Goal: Use online tool/utility: Utilize a website feature to perform a specific function

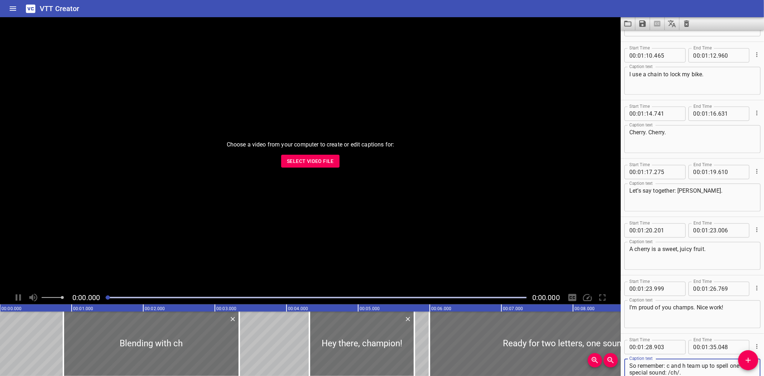
scroll to position [1146, 0]
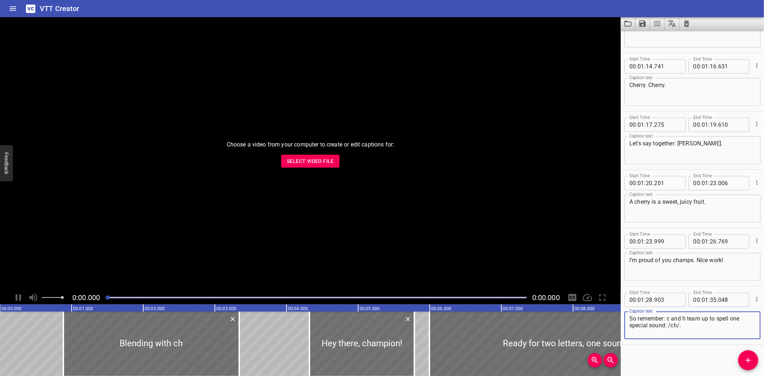
click at [688, 22] on icon "Clear captions" at bounding box center [686, 23] width 5 height 6
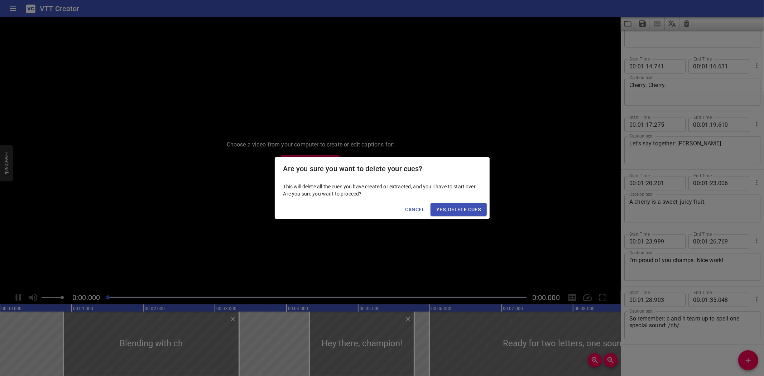
click at [463, 208] on span "Yes, Delete Cues" at bounding box center [458, 209] width 44 height 9
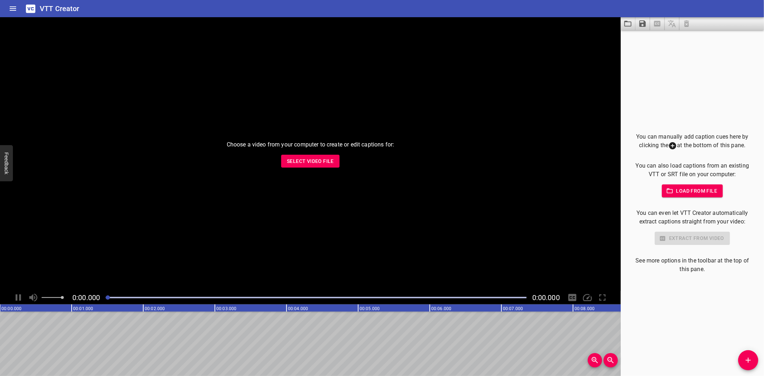
click at [315, 162] on span "Select Video File" at bounding box center [310, 161] width 47 height 9
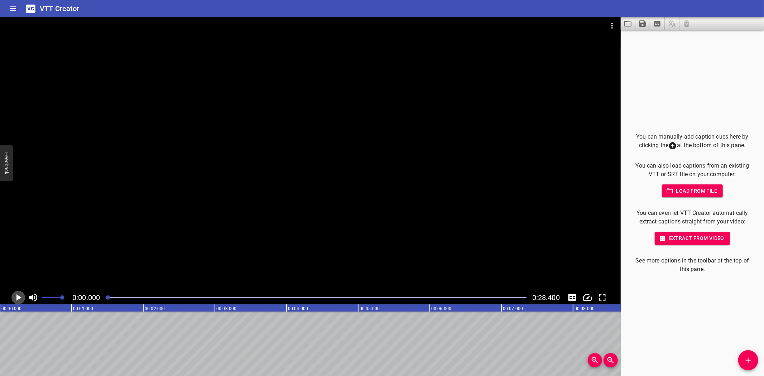
click at [19, 296] on icon "Play/Pause" at bounding box center [18, 297] width 5 height 6
click at [19, 296] on icon "Play/Pause" at bounding box center [18, 297] width 11 height 11
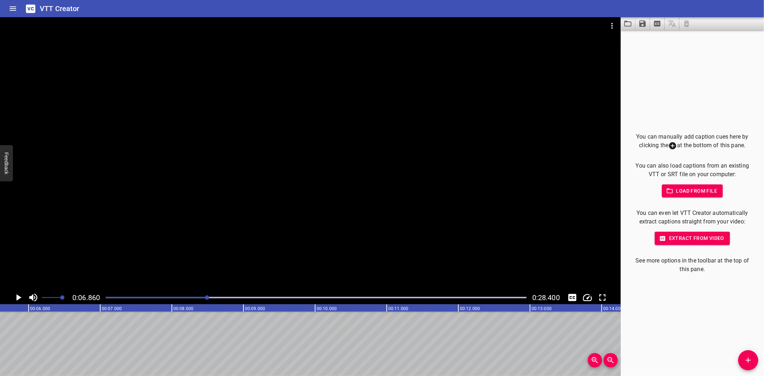
scroll to position [0, 384]
click at [748, 361] on icon "Add Cue" at bounding box center [748, 360] width 5 height 5
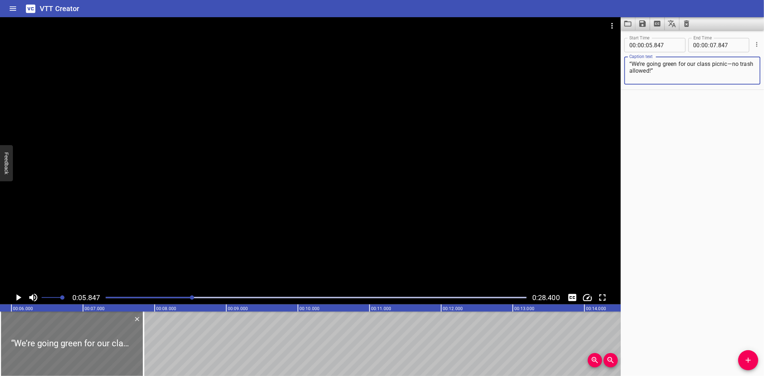
type textarea "“We’re going green for our class picnic—no trash allowed!”"
click at [54, 335] on div at bounding box center [71, 344] width 143 height 64
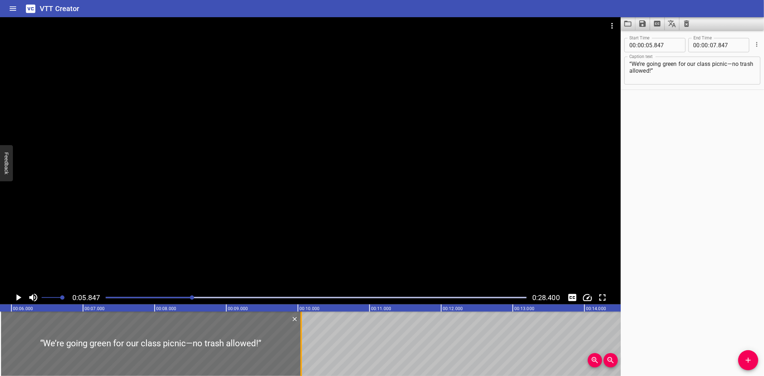
drag, startPoint x: 141, startPoint y: 356, endPoint x: 299, endPoint y: 356, distance: 157.6
click at [299, 356] on div at bounding box center [301, 344] width 7 height 64
type input "10"
type input "047"
click at [17, 295] on icon "Play/Pause" at bounding box center [18, 297] width 5 height 6
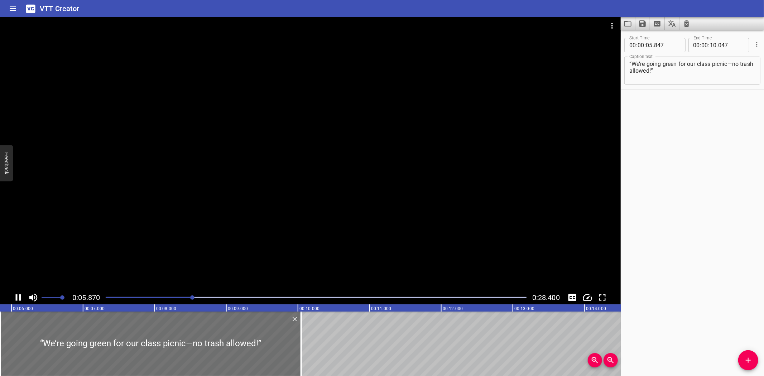
scroll to position [0, 421]
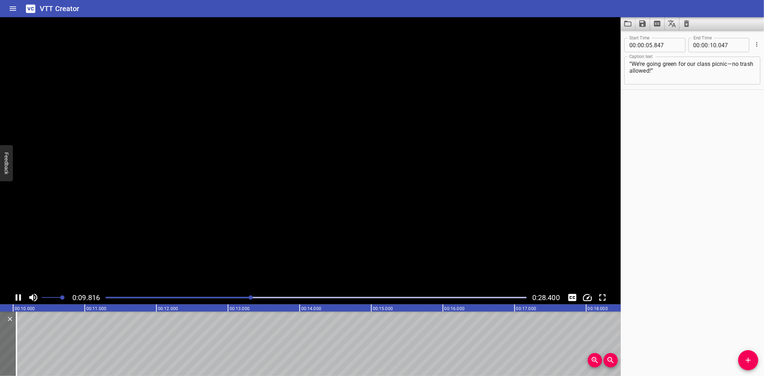
click at [17, 295] on icon "Play/Pause" at bounding box center [18, 297] width 5 height 6
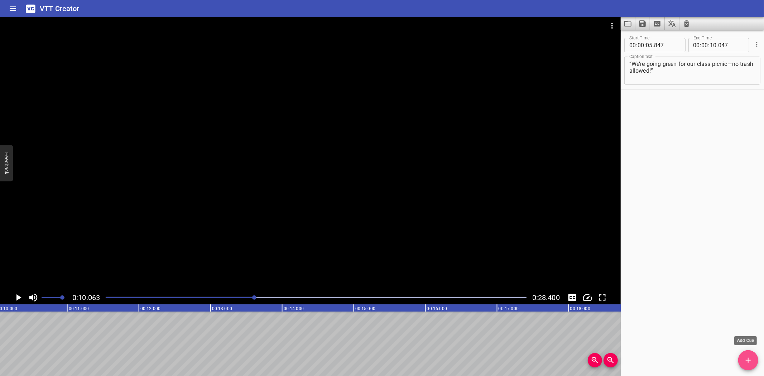
click at [747, 357] on icon "Add Cue" at bounding box center [748, 360] width 9 height 9
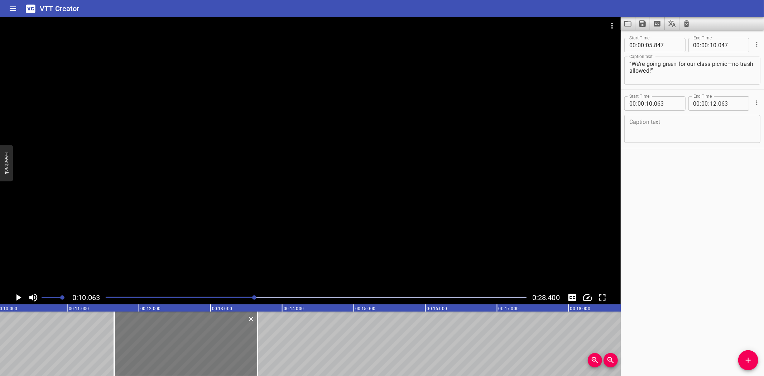
drag, startPoint x: 72, startPoint y: 336, endPoint x: 186, endPoint y: 333, distance: 114.0
click at [186, 333] on div at bounding box center [185, 344] width 143 height 64
type input "11"
type input "653"
type input "13"
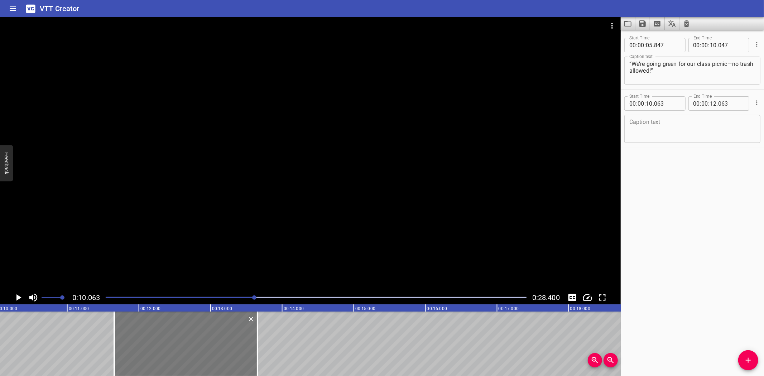
type input "653"
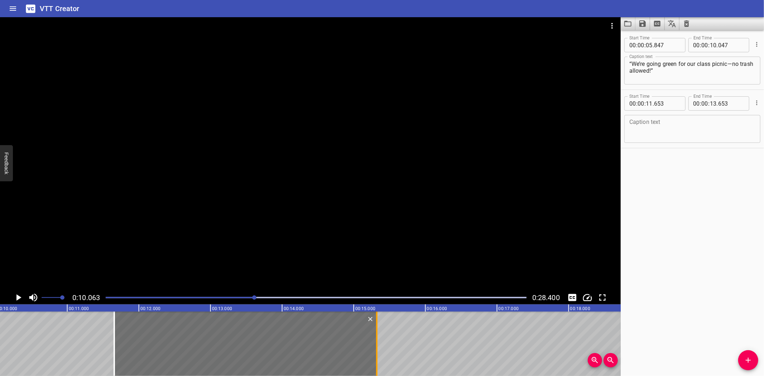
drag, startPoint x: 256, startPoint y: 345, endPoint x: 375, endPoint y: 353, distance: 119.6
click at [375, 353] on div at bounding box center [376, 344] width 7 height 64
type input "15"
type input "318"
click at [676, 130] on textarea at bounding box center [692, 129] width 126 height 20
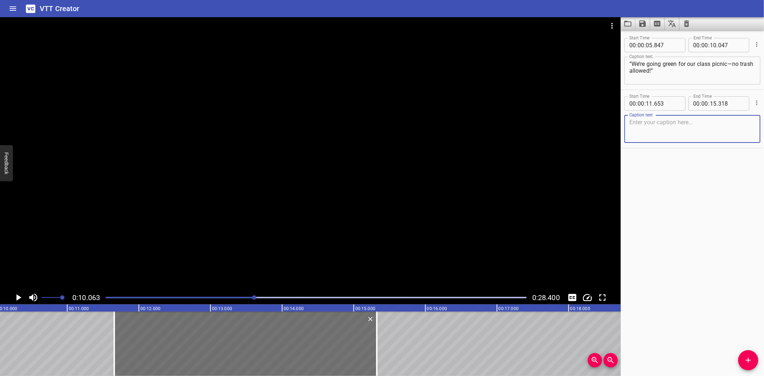
paste textarea "“No plastic forks. No juice boxes. We’ve got this!”"
type textarea "“No plastic forks. No juice boxes. We’ve got this!”"
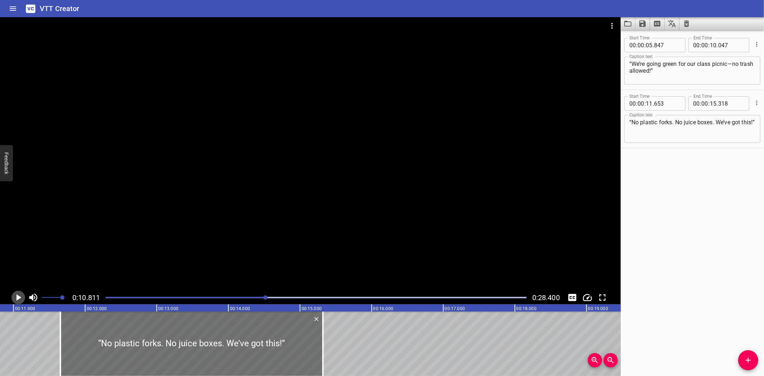
click at [18, 296] on icon "Play/Pause" at bounding box center [18, 297] width 5 height 6
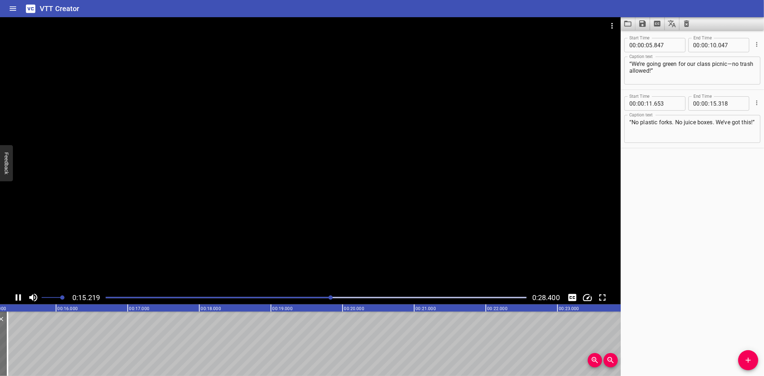
click at [18, 298] on icon "Play/Pause" at bounding box center [18, 297] width 11 height 11
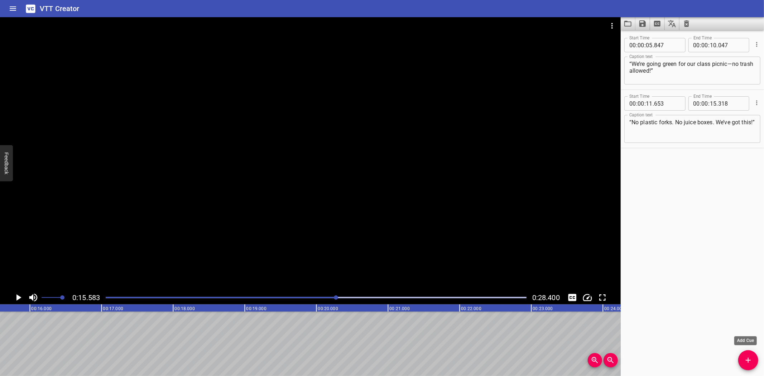
click at [745, 356] on icon "Add Cue" at bounding box center [748, 360] width 9 height 9
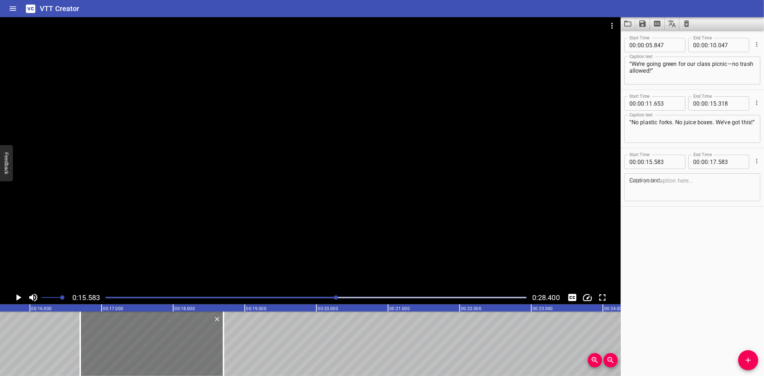
drag, startPoint x: 117, startPoint y: 333, endPoint x: 152, endPoint y: 328, distance: 35.8
click at [152, 328] on div at bounding box center [151, 344] width 143 height 64
type input "16"
type input "693"
type input "18"
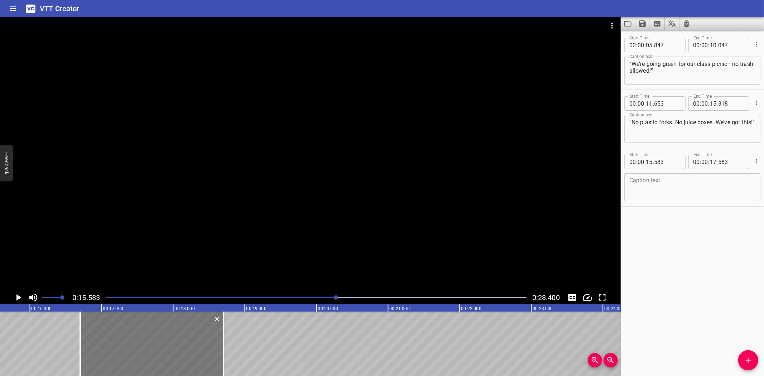
type input "693"
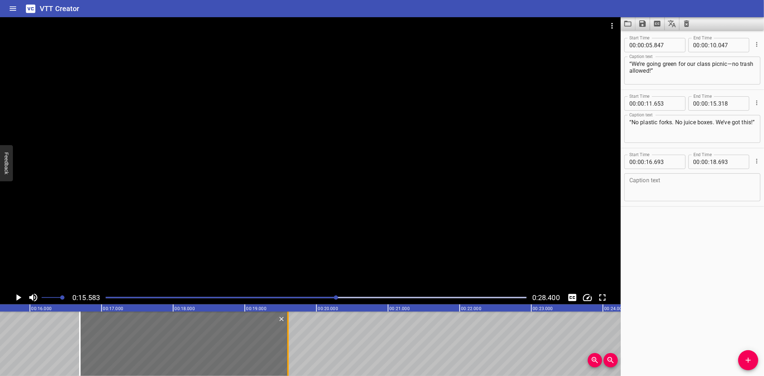
drag, startPoint x: 226, startPoint y: 348, endPoint x: 288, endPoint y: 346, distance: 62.0
click at [288, 346] on div at bounding box center [287, 344] width 1 height 64
type input "19"
type input "593"
click at [658, 182] on textarea at bounding box center [692, 187] width 126 height 20
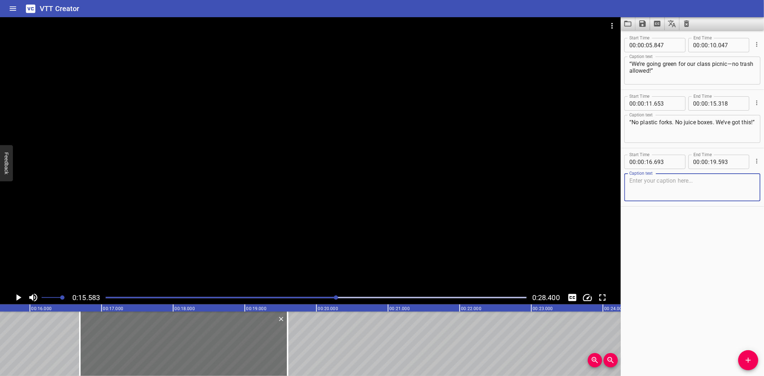
paste textarea "“Picnic vibes... and zero trash!”"
type textarea "“Picnic vibes... and zero trash!”"
click at [17, 297] on icon "Play/Pause" at bounding box center [18, 297] width 5 height 6
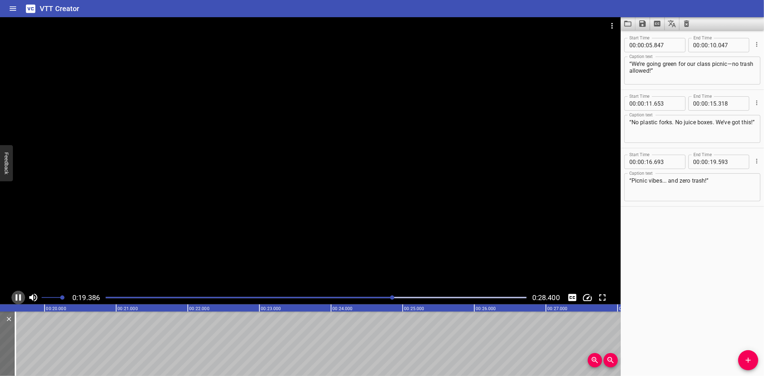
click at [19, 298] on icon "Play/Pause" at bounding box center [18, 297] width 11 height 11
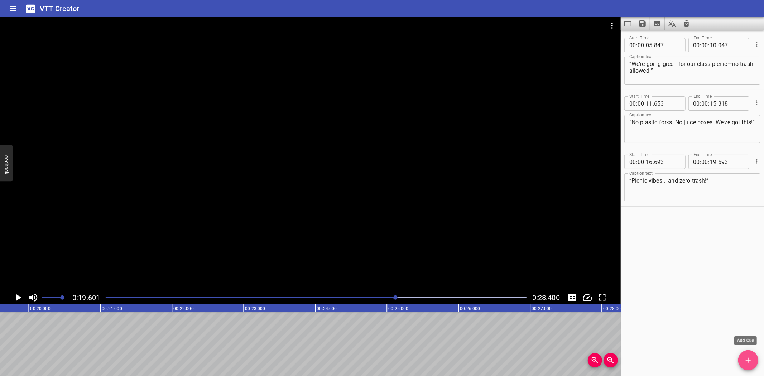
click at [748, 360] on icon "Add Cue" at bounding box center [748, 360] width 5 height 5
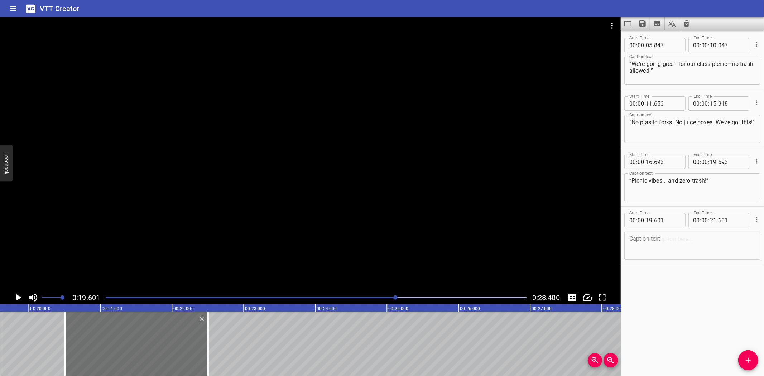
drag, startPoint x: 90, startPoint y: 333, endPoint x: 344, endPoint y: 322, distance: 255.0
click at [126, 326] on div at bounding box center [136, 344] width 143 height 64
type input "20"
type input "506"
type input "22"
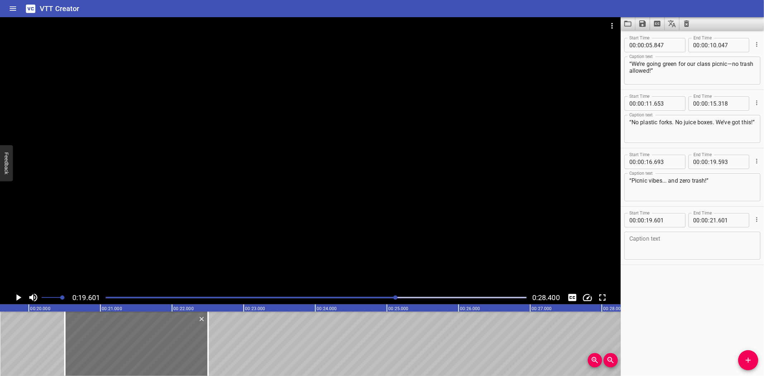
type input "506"
click at [663, 249] on textarea at bounding box center [692, 246] width 126 height 20
paste textarea "“What happens when one class goes trash-free? Let’s find out.”"
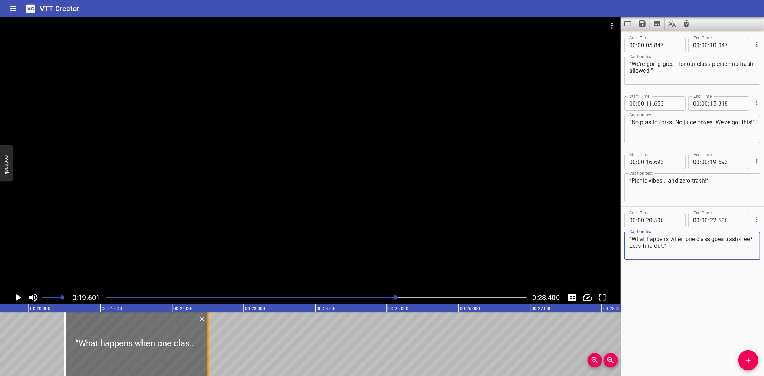
type textarea "“What happens when one class goes trash-free? Let’s find out.”"
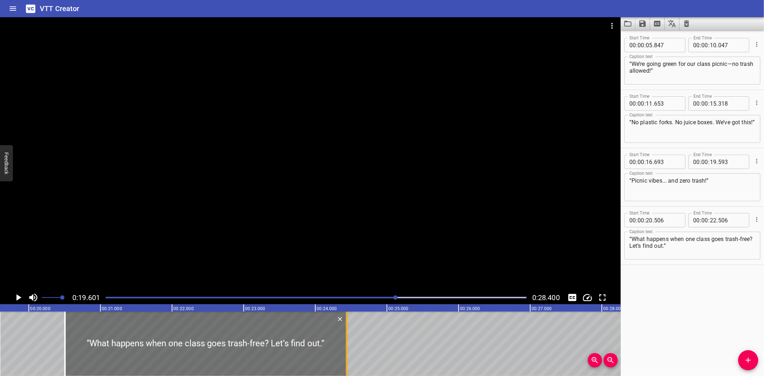
drag, startPoint x: 206, startPoint y: 334, endPoint x: 344, endPoint y: 343, distance: 138.6
click at [344, 343] on div at bounding box center [346, 344] width 7 height 64
type input "24"
type input "436"
click at [17, 297] on icon "Play/Pause" at bounding box center [18, 297] width 5 height 6
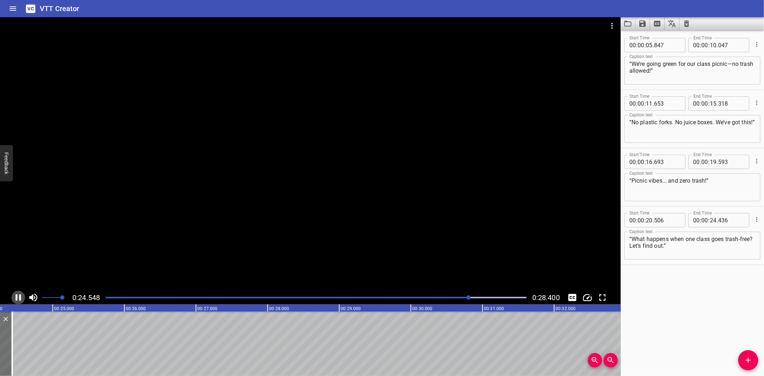
click at [18, 298] on icon "Play/Pause" at bounding box center [18, 297] width 11 height 11
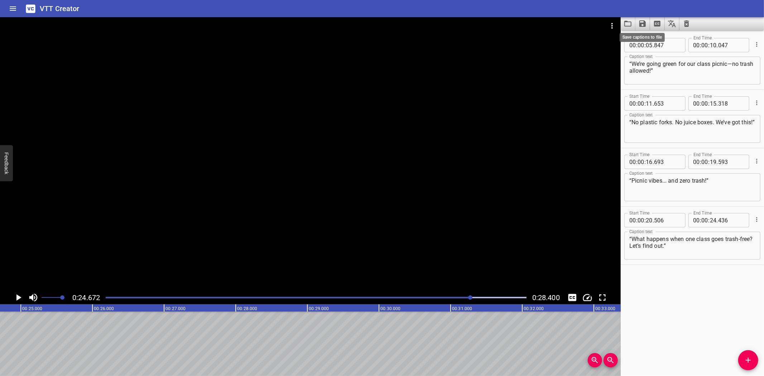
click at [642, 24] on icon "Save captions to file" at bounding box center [642, 23] width 6 height 6
click at [653, 38] on li "Save to VTT file" at bounding box center [661, 39] width 53 height 13
click at [613, 25] on icon "Video Options" at bounding box center [611, 26] width 1 height 6
click at [622, 29] on li "Select New Video File..." at bounding box center [639, 26] width 71 height 13
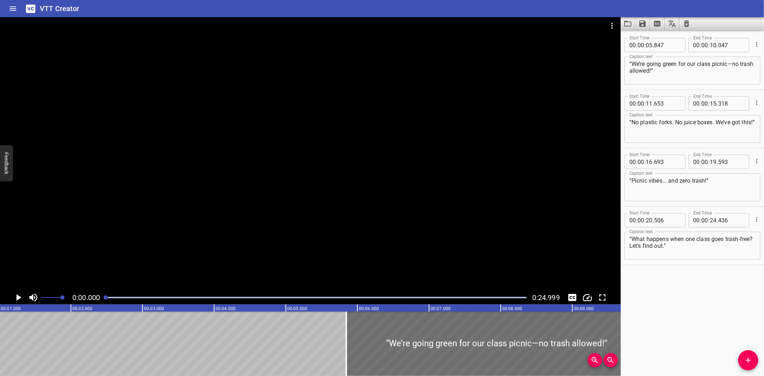
scroll to position [0, 0]
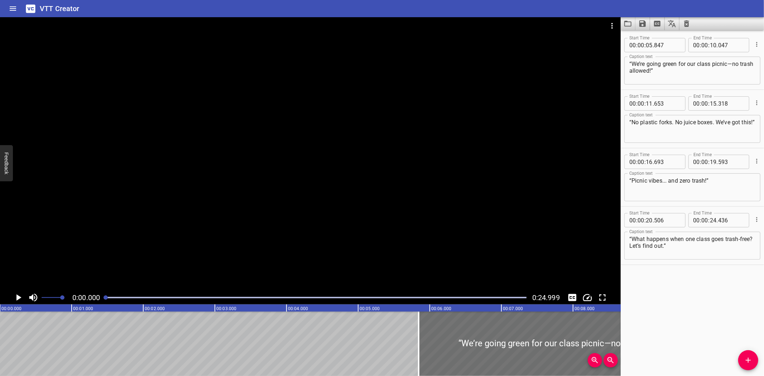
click at [686, 22] on icon "Clear captions" at bounding box center [686, 23] width 5 height 6
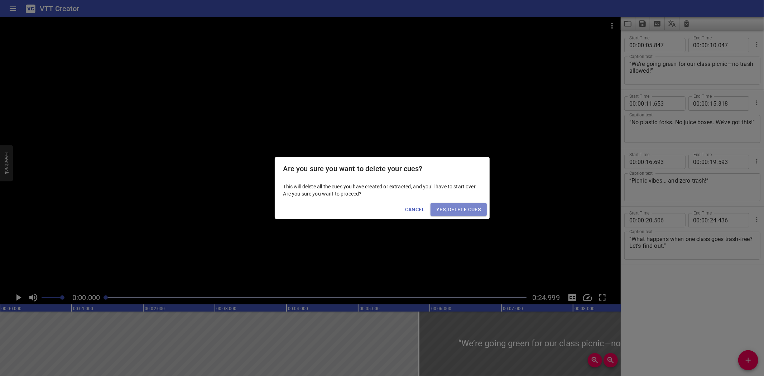
click at [469, 206] on span "Yes, Delete Cues" at bounding box center [458, 209] width 44 height 9
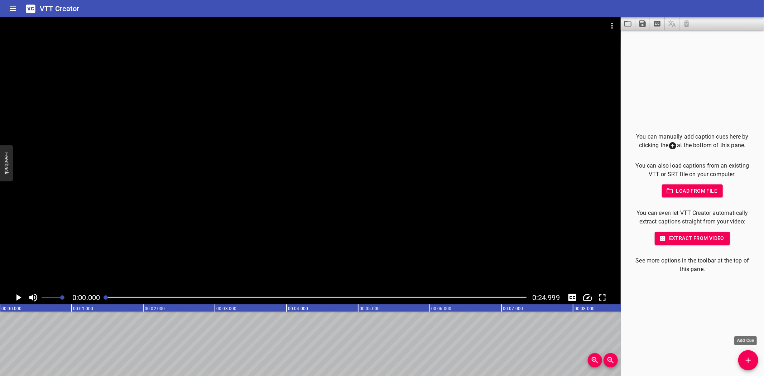
click at [751, 363] on icon "Add Cue" at bounding box center [748, 360] width 9 height 9
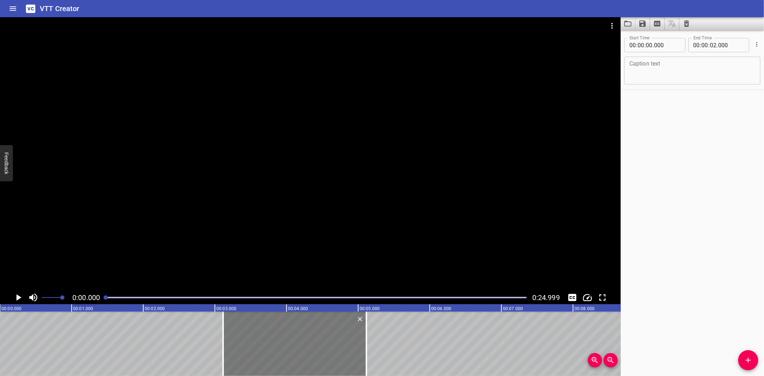
drag, startPoint x: 73, startPoint y: 340, endPoint x: 296, endPoint y: 337, distance: 223.2
click at [296, 337] on div at bounding box center [294, 344] width 143 height 64
type input "03"
type input "115"
type input "05"
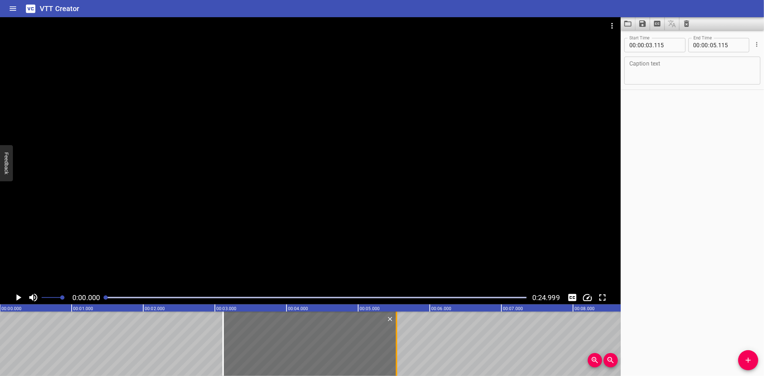
drag, startPoint x: 366, startPoint y: 343, endPoint x: 397, endPoint y: 345, distance: 30.1
click at [397, 345] on div at bounding box center [396, 344] width 1 height 64
type input "535"
click at [691, 69] on textarea at bounding box center [692, 71] width 126 height 20
paste textarea "“First time in [GEOGRAPHIC_DATA]… looks like a movie set!”"
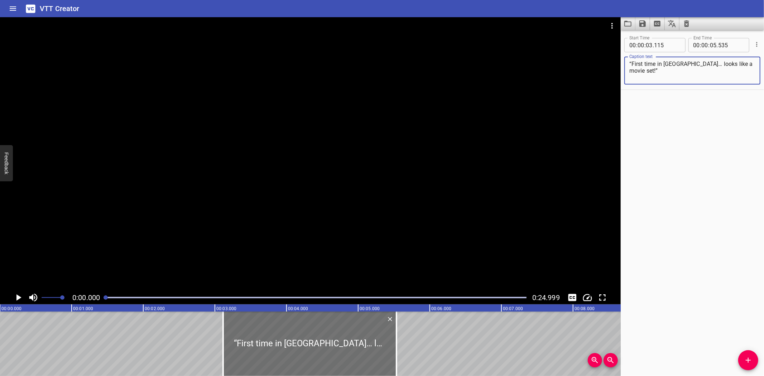
type textarea "“First time in [GEOGRAPHIC_DATA]… looks like a movie set!”"
click at [16, 299] on icon "Play/Pause" at bounding box center [18, 297] width 5 height 6
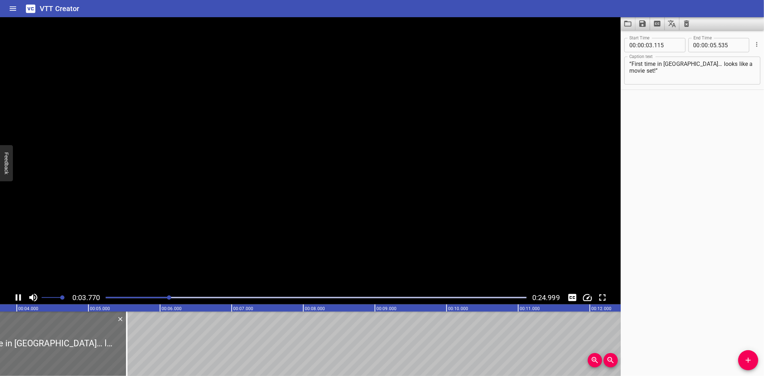
click at [16, 299] on icon "Play/Pause" at bounding box center [18, 297] width 5 height 6
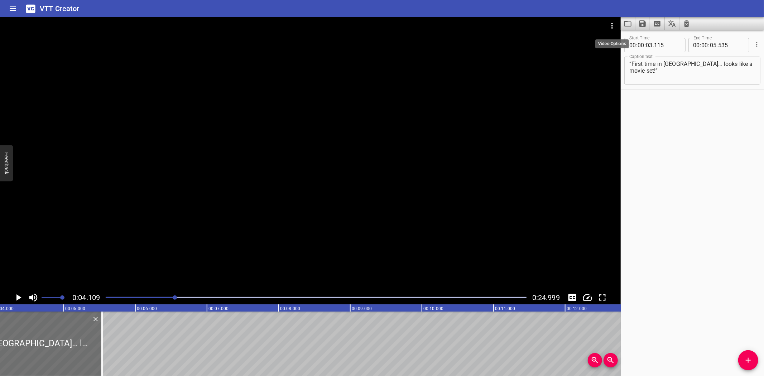
click at [610, 24] on icon "Video Options" at bounding box center [612, 25] width 9 height 9
click at [621, 24] on li "Select New Video File..." at bounding box center [639, 26] width 71 height 13
click at [680, 70] on div at bounding box center [382, 188] width 764 height 376
click at [648, 72] on textarea "“First time in [GEOGRAPHIC_DATA]… looks like a movie set!”" at bounding box center [692, 71] width 126 height 20
paste textarea "No meat. No waste. Just good food!”"
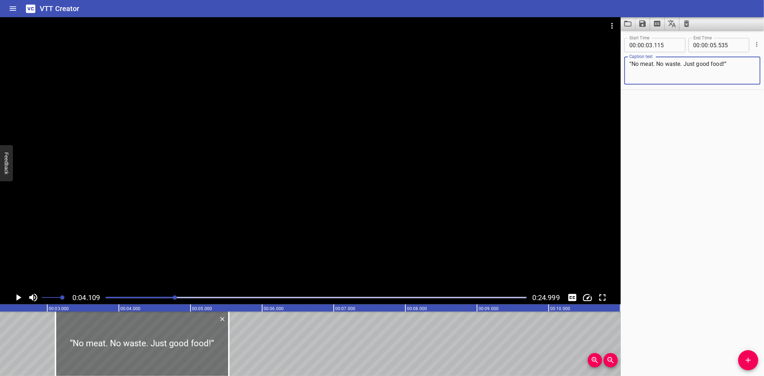
scroll to position [0, 162]
type textarea "“No meat. No waste. Just good food!”"
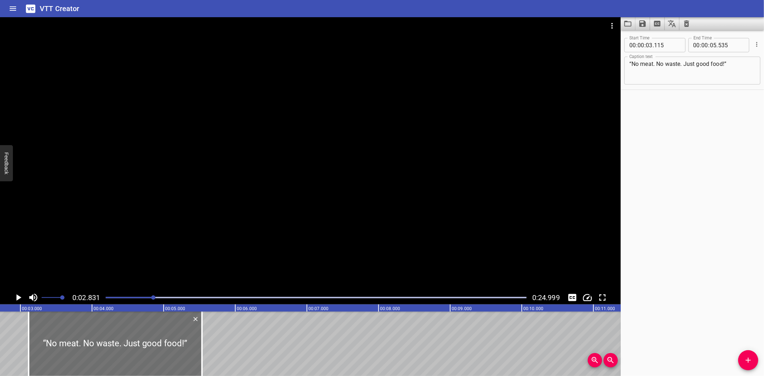
scroll to position [0, 203]
click at [18, 296] on icon "Play/Pause" at bounding box center [18, 297] width 5 height 6
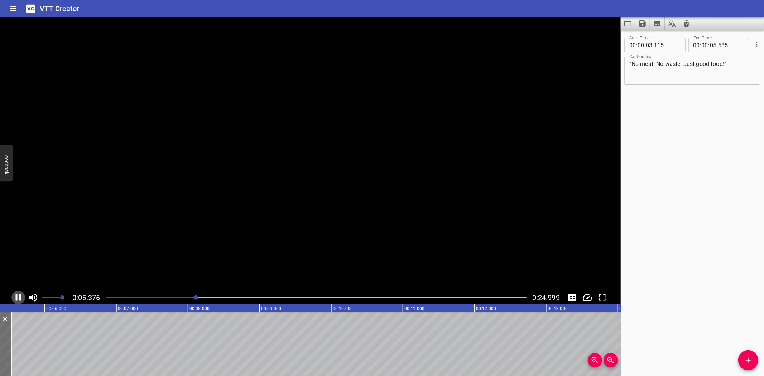
click at [18, 296] on icon "Play/Pause" at bounding box center [18, 297] width 11 height 11
click at [747, 358] on icon "Add Cue" at bounding box center [748, 360] width 9 height 9
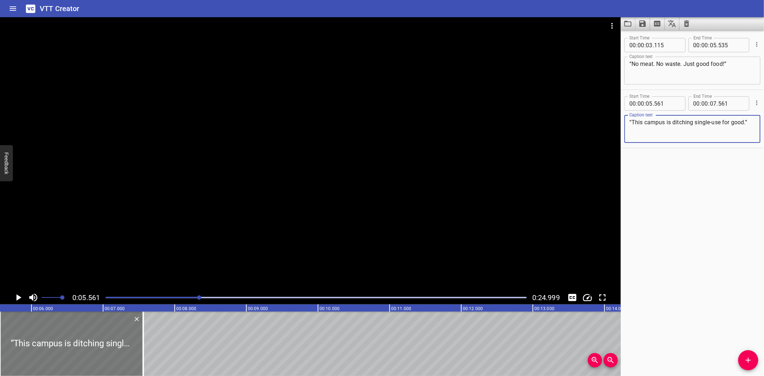
type textarea "“This campus is ditching single-use for good.”"
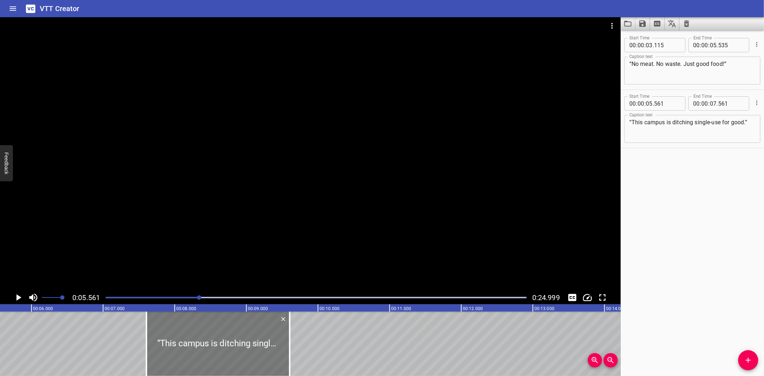
drag, startPoint x: 69, startPoint y: 337, endPoint x: 216, endPoint y: 341, distance: 146.6
click at [216, 341] on div at bounding box center [218, 344] width 143 height 64
type input "07"
type input "606"
type input "09"
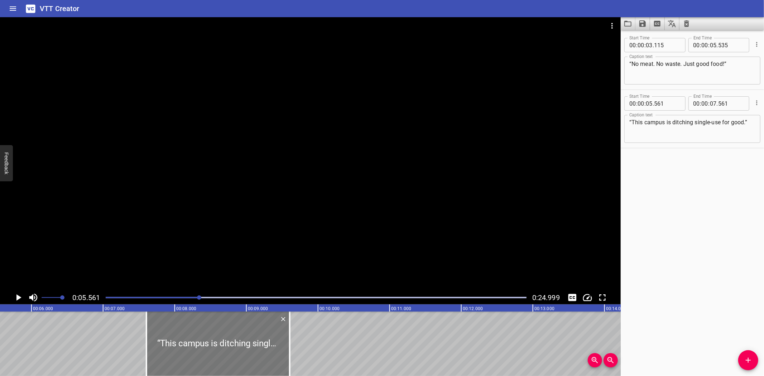
type input "606"
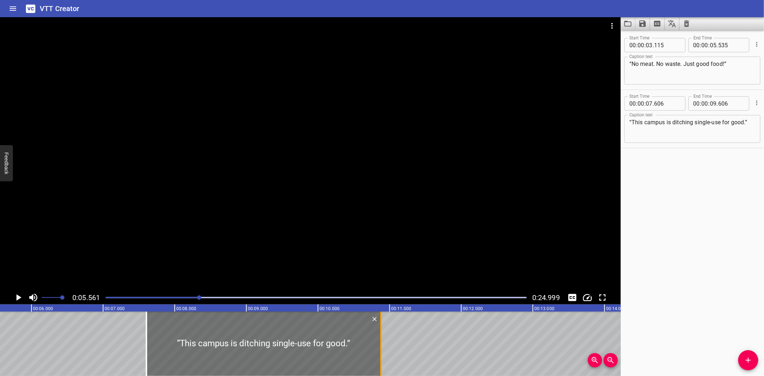
drag, startPoint x: 289, startPoint y: 349, endPoint x: 380, endPoint y: 347, distance: 91.4
click at [380, 347] on div at bounding box center [380, 344] width 1 height 64
type input "10"
type input "881"
click at [19, 297] on icon "Play/Pause" at bounding box center [18, 297] width 5 height 6
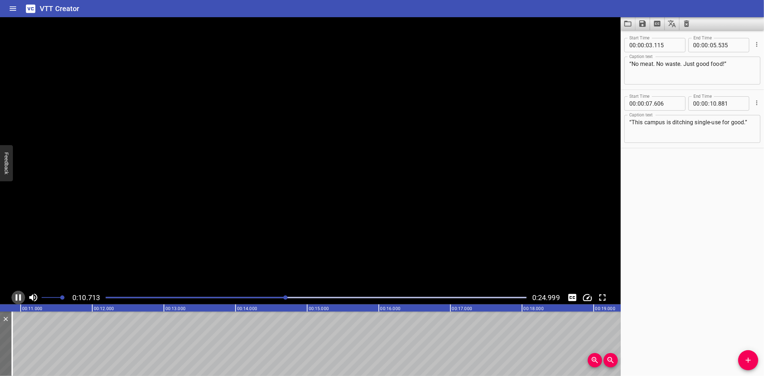
click at [19, 297] on icon "Play/Pause" at bounding box center [18, 297] width 5 height 6
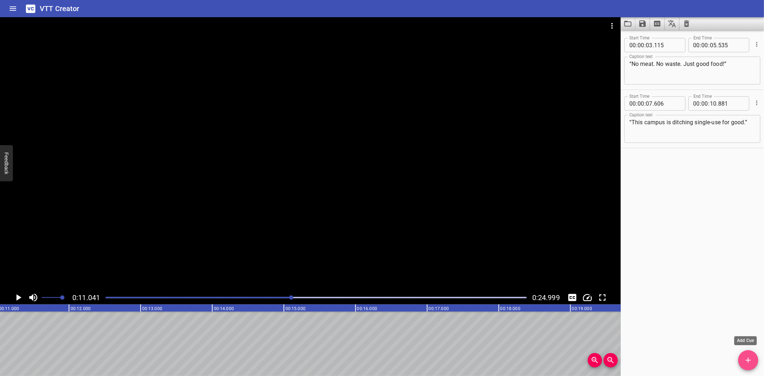
click at [748, 359] on icon "Add Cue" at bounding box center [748, 360] width 9 height 9
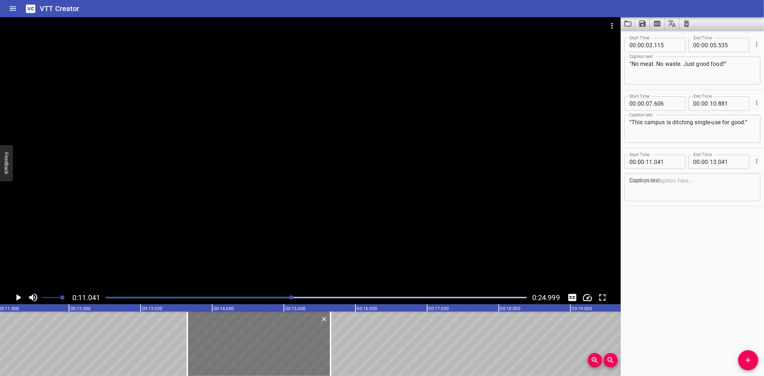
drag, startPoint x: 39, startPoint y: 336, endPoint x: 226, endPoint y: 322, distance: 187.5
click at [226, 322] on div at bounding box center [258, 344] width 143 height 64
type input "13"
type input "651"
type input "15"
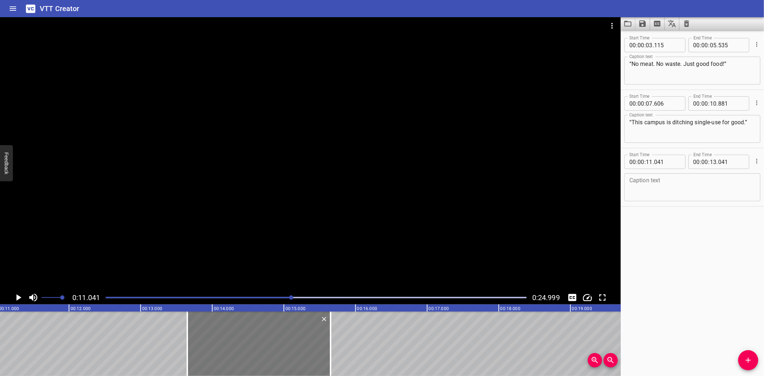
type input "651"
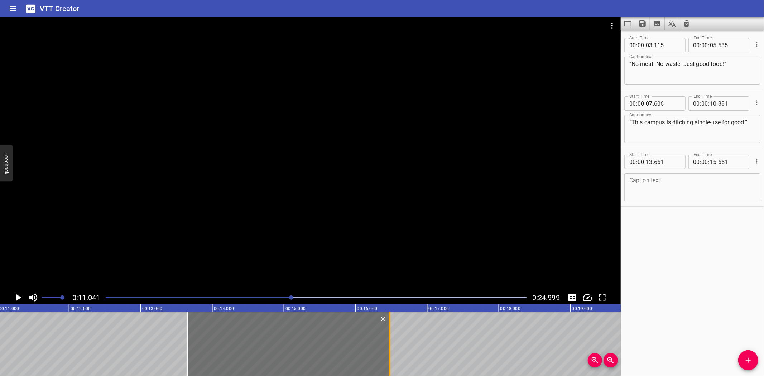
drag, startPoint x: 329, startPoint y: 332, endPoint x: 388, endPoint y: 332, distance: 59.1
click at [388, 332] on div at bounding box center [389, 344] width 7 height 64
type input "16"
type input "476"
click at [650, 191] on textarea at bounding box center [692, 187] width 126 height 20
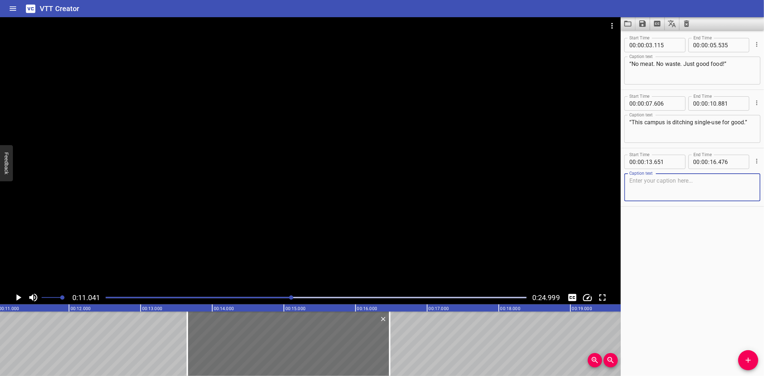
paste textarea "“This gown? Made from 18 bottles!”"
click at [633, 178] on textarea "“This gown? Made from 18 bottles!”" at bounding box center [692, 187] width 126 height 20
type textarea "“This gown? Made from 18 bottles!”"
click at [19, 297] on icon "Play/Pause" at bounding box center [18, 297] width 5 height 6
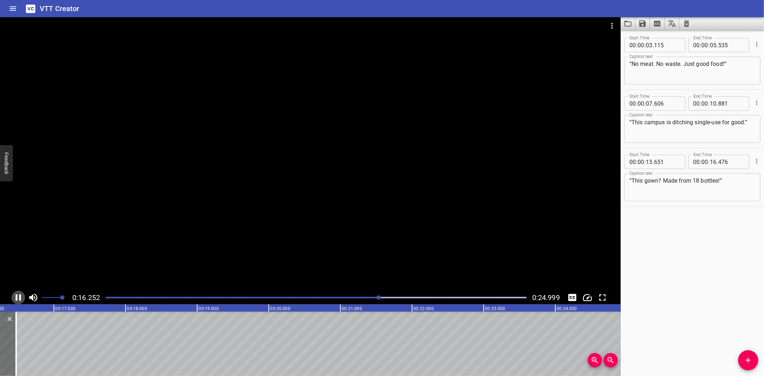
click at [17, 297] on icon "Play/Pause" at bounding box center [18, 297] width 11 height 11
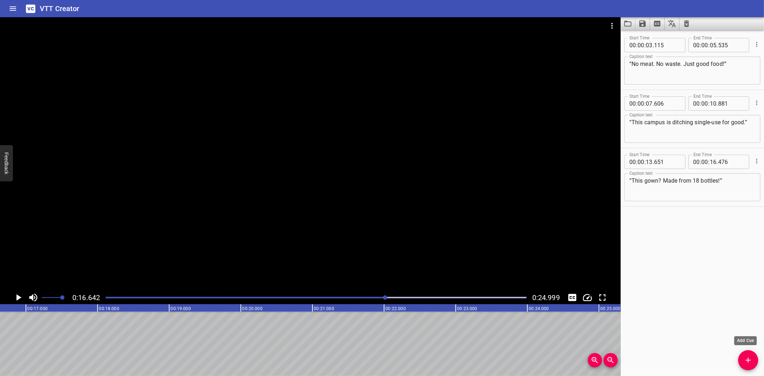
click at [749, 359] on icon "Add Cue" at bounding box center [748, 360] width 9 height 9
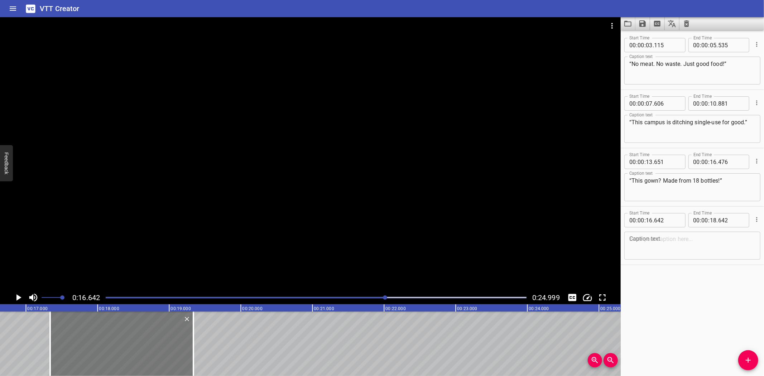
drag, startPoint x: 86, startPoint y: 339, endPoint x: 136, endPoint y: 335, distance: 50.3
click at [136, 335] on div at bounding box center [121, 344] width 143 height 64
type input "17"
type input "342"
type input "19"
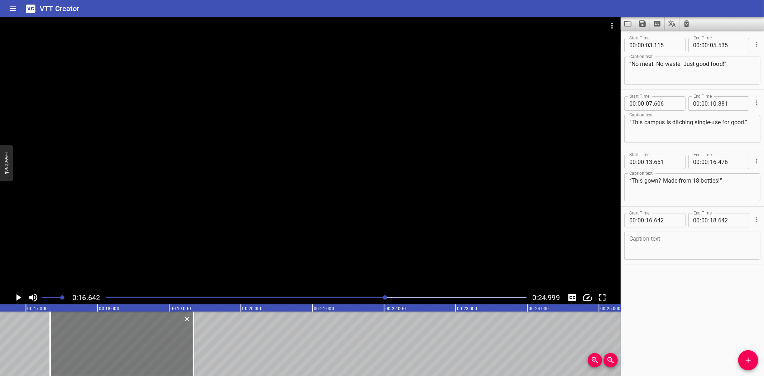
type input "342"
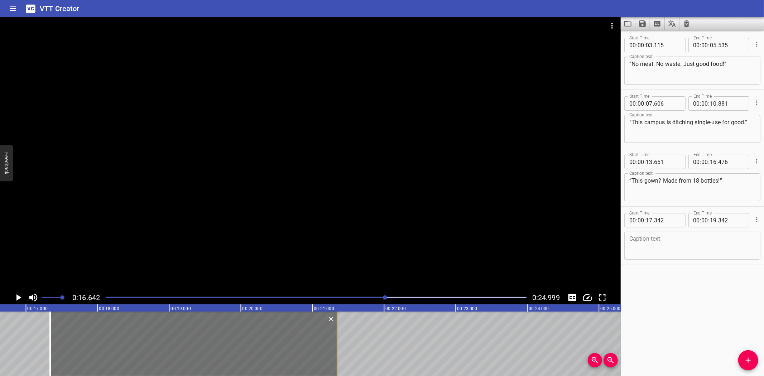
drag, startPoint x: 192, startPoint y: 349, endPoint x: 336, endPoint y: 352, distance: 144.0
click at [337, 352] on div at bounding box center [337, 344] width 1 height 64
type input "21"
type input "352"
click at [663, 248] on textarea at bounding box center [692, 246] width 126 height 20
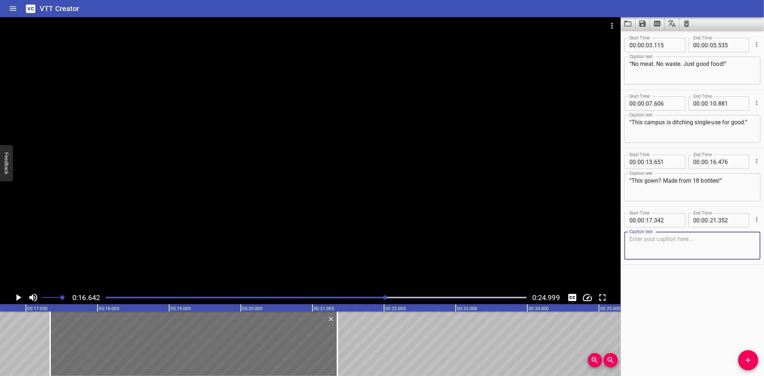
paste textarea "“One campus. Big ideas. Zero waste.”"
type textarea "“One campus. Big ideas. Zero waste.”"
click at [19, 298] on icon "Play/Pause" at bounding box center [18, 297] width 5 height 6
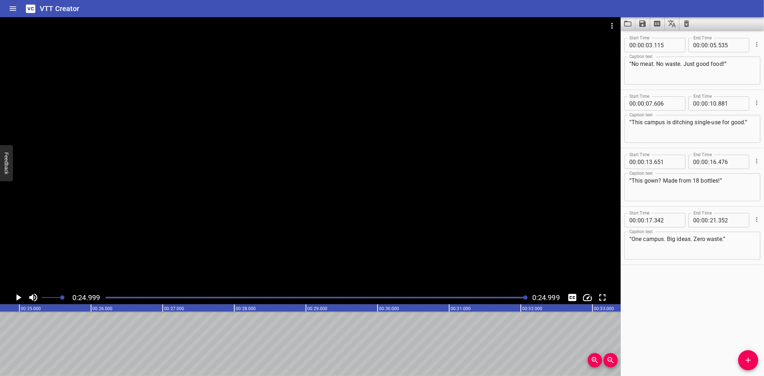
scroll to position [0, 1791]
click at [642, 24] on icon "Save captions to file" at bounding box center [642, 23] width 6 height 6
click at [653, 37] on li "Save to VTT file" at bounding box center [661, 39] width 53 height 13
click at [611, 24] on icon "Video Options" at bounding box center [612, 25] width 9 height 9
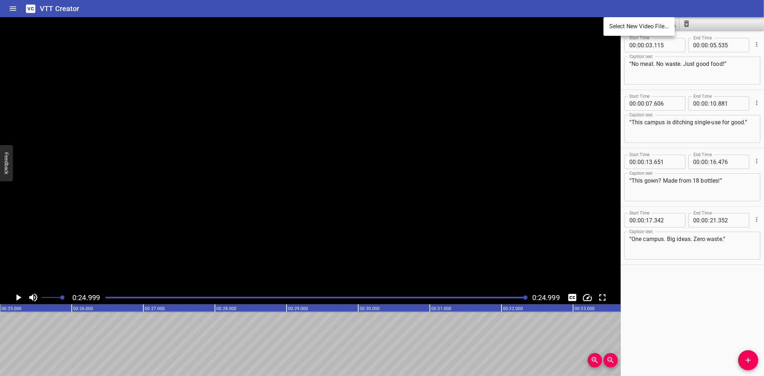
click at [623, 27] on li "Select New Video File..." at bounding box center [639, 26] width 71 height 13
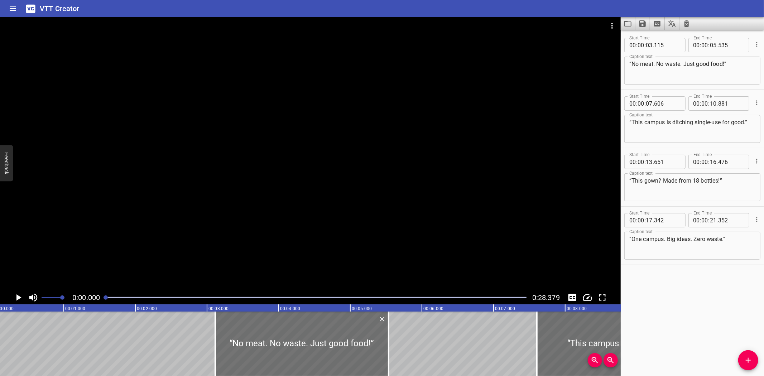
scroll to position [0, 0]
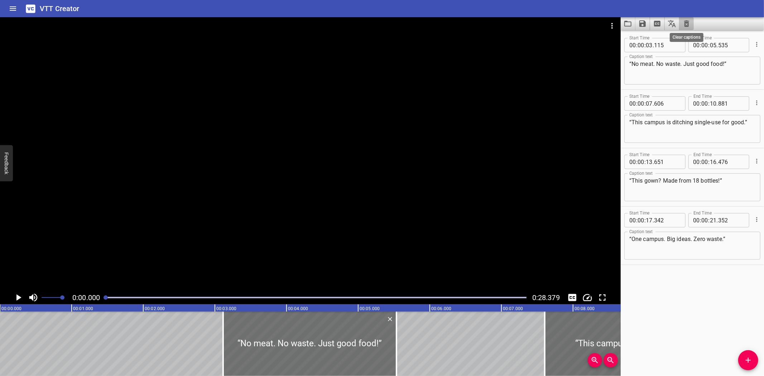
click at [684, 20] on icon "Clear captions" at bounding box center [686, 23] width 9 height 9
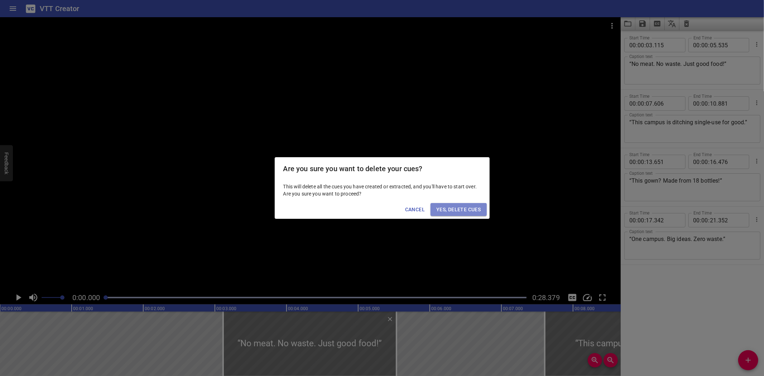
click at [470, 206] on span "Yes, Delete Cues" at bounding box center [458, 209] width 44 height 9
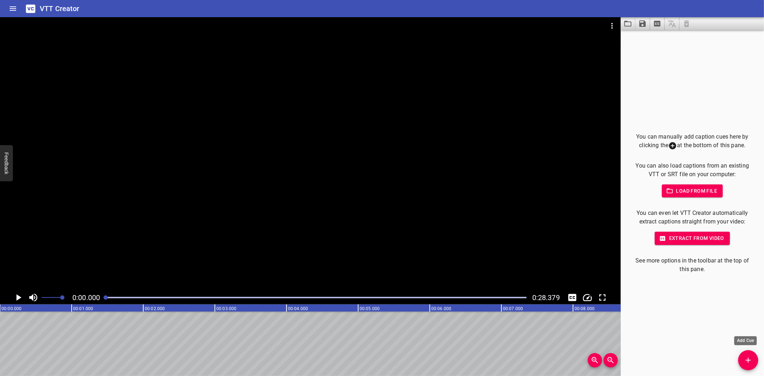
click at [749, 361] on icon "Add Cue" at bounding box center [748, 360] width 9 height 9
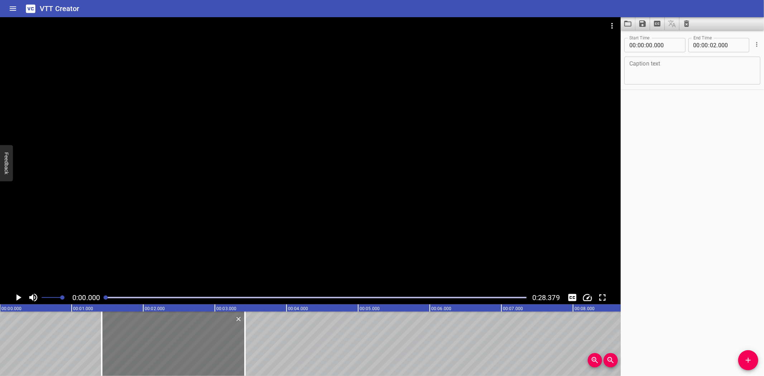
drag, startPoint x: 93, startPoint y: 331, endPoint x: 183, endPoint y: 328, distance: 90.3
click at [183, 328] on div at bounding box center [173, 344] width 143 height 64
type input "01"
type input "420"
type input "03"
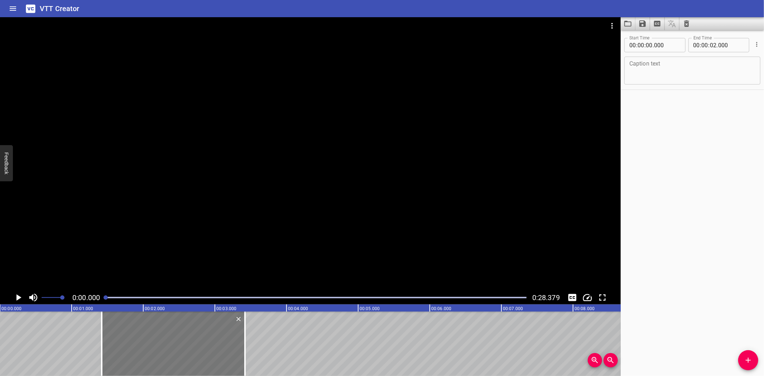
type input "420"
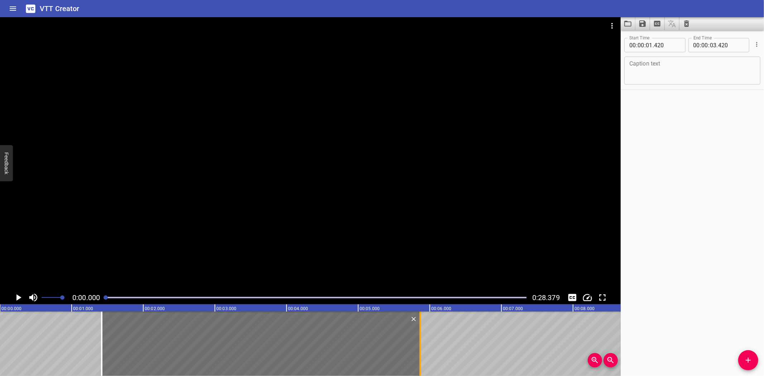
drag, startPoint x: 242, startPoint y: 338, endPoint x: 407, endPoint y: 353, distance: 165.8
click at [417, 353] on div at bounding box center [420, 344] width 7 height 64
type input "05"
type input "860"
click at [656, 79] on textarea at bounding box center [692, 71] width 126 height 20
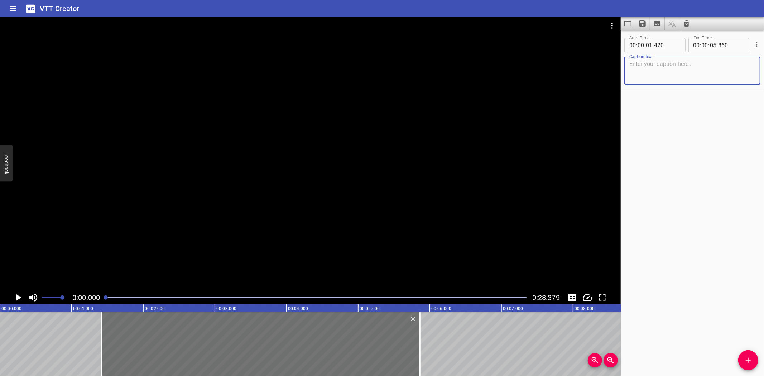
paste textarea "“First time in [GEOGRAPHIC_DATA]… looks like a movie set!”"
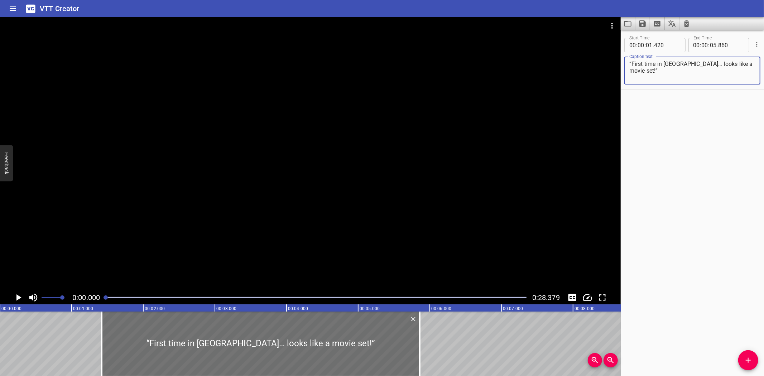
type textarea "“First time in [GEOGRAPHIC_DATA]… looks like a movie set!”"
click at [18, 298] on icon "Play/Pause" at bounding box center [18, 297] width 5 height 6
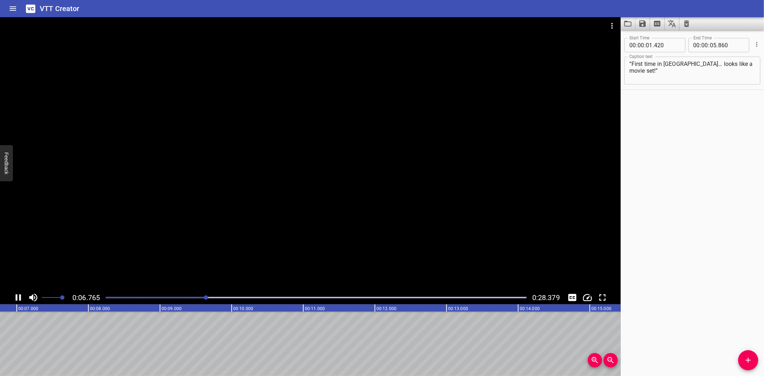
click at [18, 298] on icon "Play/Pause" at bounding box center [18, 297] width 11 height 11
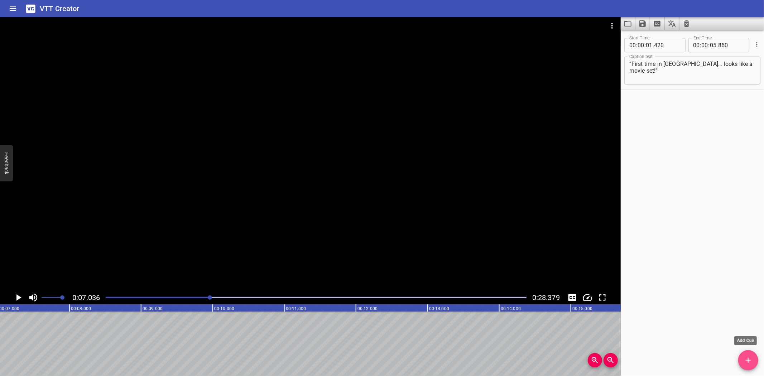
click at [750, 362] on icon "Add Cue" at bounding box center [748, 360] width 9 height 9
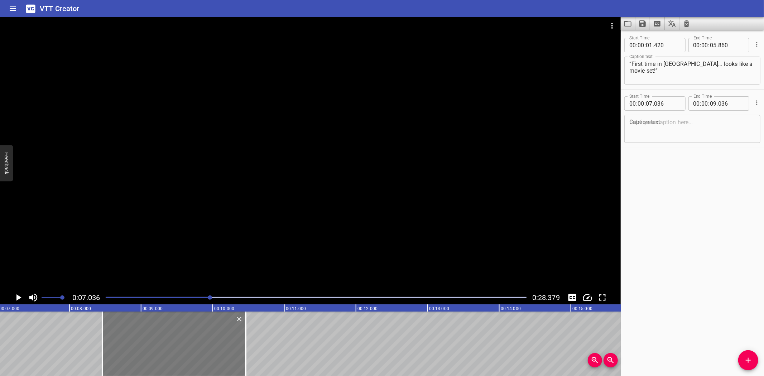
drag, startPoint x: 155, startPoint y: 332, endPoint x: 168, endPoint y: 332, distance: 12.2
click at [168, 332] on div at bounding box center [173, 344] width 143 height 64
type input "08"
type input "451"
type input "10"
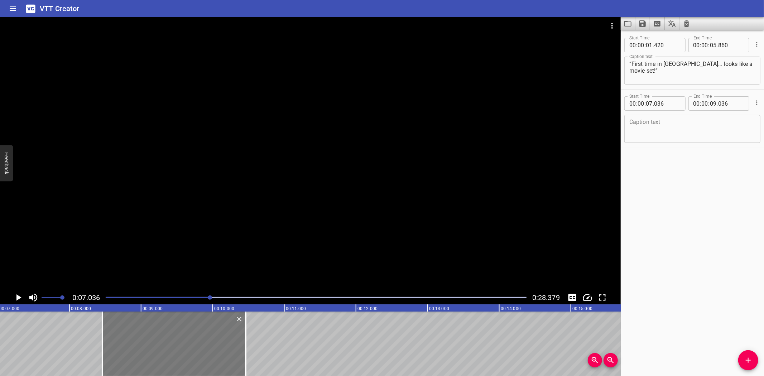
type input "451"
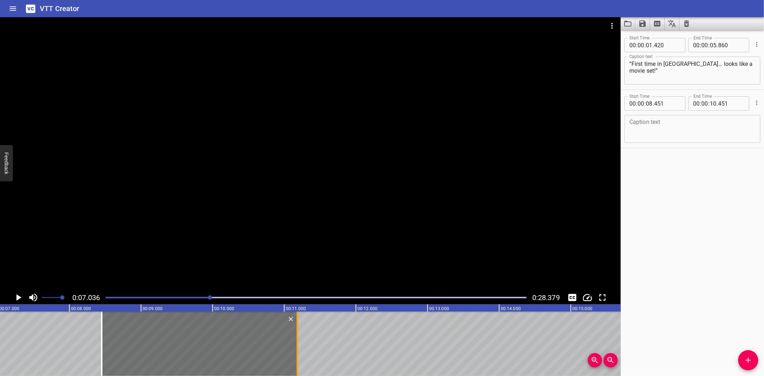
drag, startPoint x: 244, startPoint y: 337, endPoint x: 298, endPoint y: 341, distance: 53.5
click at [298, 341] on div at bounding box center [297, 344] width 1 height 64
type input "11"
type input "196"
click at [658, 124] on textarea at bounding box center [692, 129] width 126 height 20
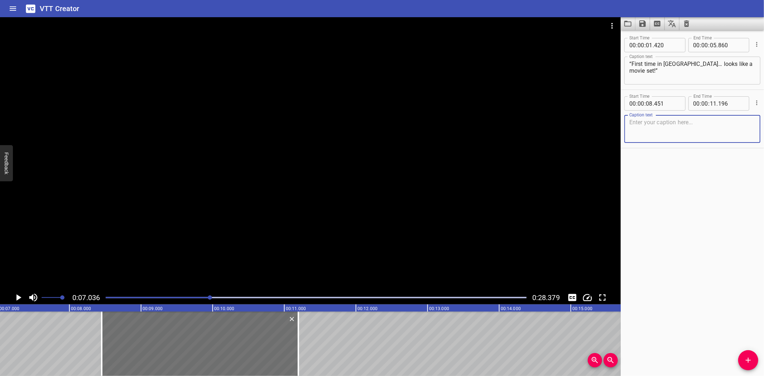
paste textarea "“These walls are older than my grandfather!”"
type textarea "“These walls are older than my grandfather!”"
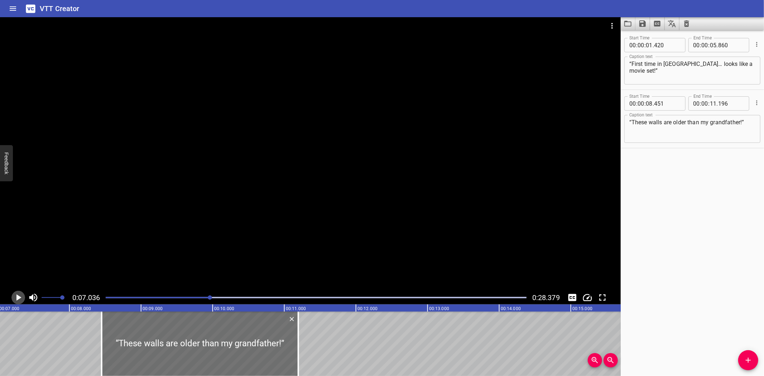
click at [17, 298] on icon "Play/Pause" at bounding box center [18, 297] width 5 height 6
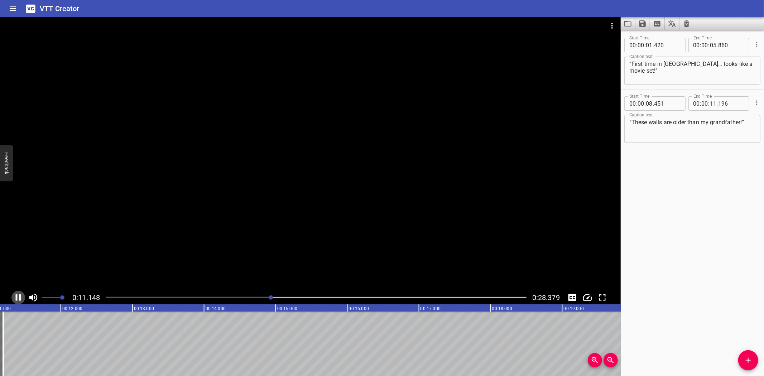
click at [17, 298] on icon "Play/Pause" at bounding box center [18, 297] width 5 height 6
click at [747, 358] on icon "Add Cue" at bounding box center [748, 360] width 9 height 9
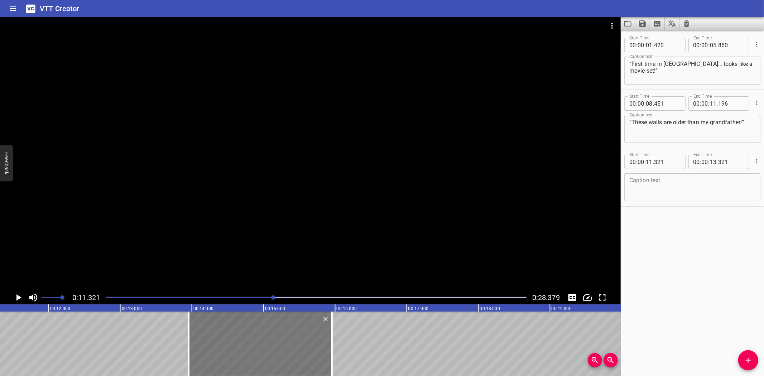
drag, startPoint x: 96, startPoint y: 334, endPoint x: 280, endPoint y: 328, distance: 184.2
click at [280, 328] on div at bounding box center [260, 344] width 143 height 64
type input "13"
type input "956"
type input "15"
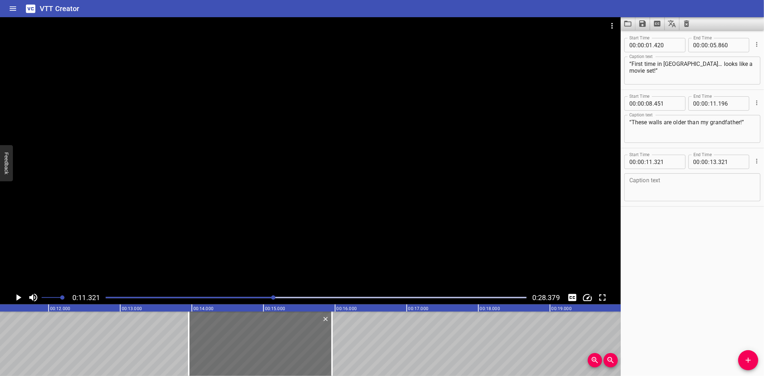
type input "956"
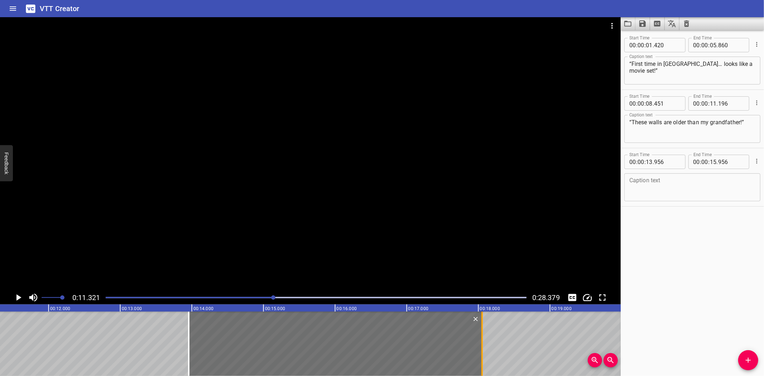
drag, startPoint x: 332, startPoint y: 334, endPoint x: 483, endPoint y: 340, distance: 150.2
click at [483, 340] on div at bounding box center [482, 344] width 7 height 64
type input "18"
type input "051"
click at [660, 193] on textarea at bounding box center [692, 187] width 126 height 20
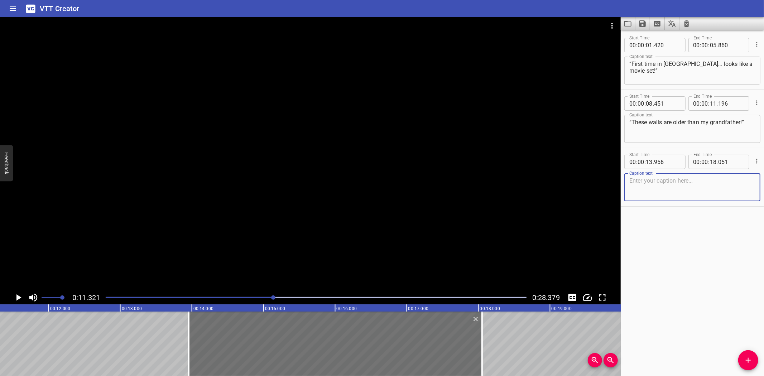
paste textarea "“We are crossing the creek—just like traders did long ago.”"
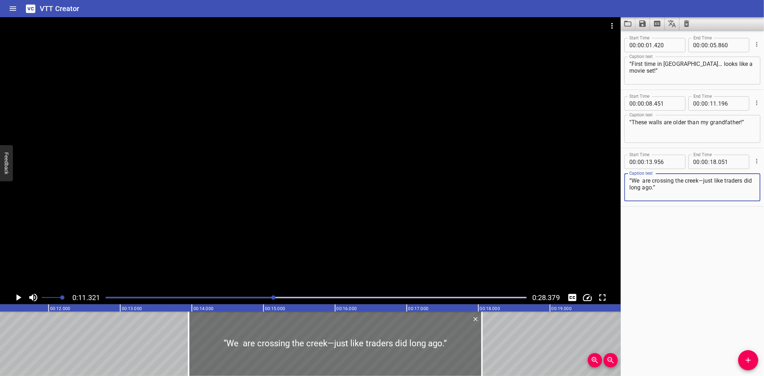
type textarea "“We are crossing the creek—just like traders did long ago.”"
click at [17, 296] on icon "Play/Pause" at bounding box center [18, 297] width 5 height 6
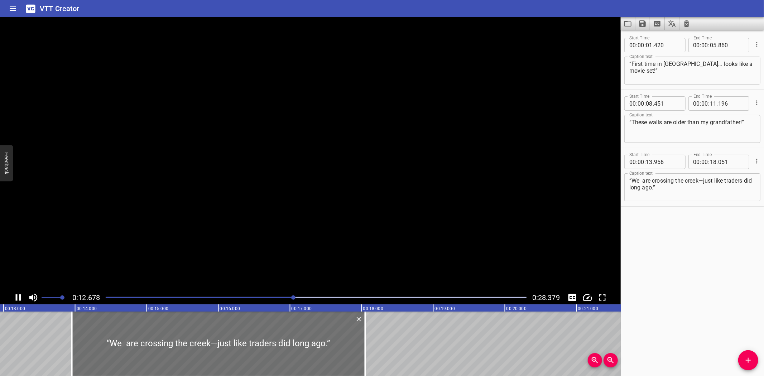
click at [17, 296] on icon "Play/Pause" at bounding box center [18, 297] width 11 height 11
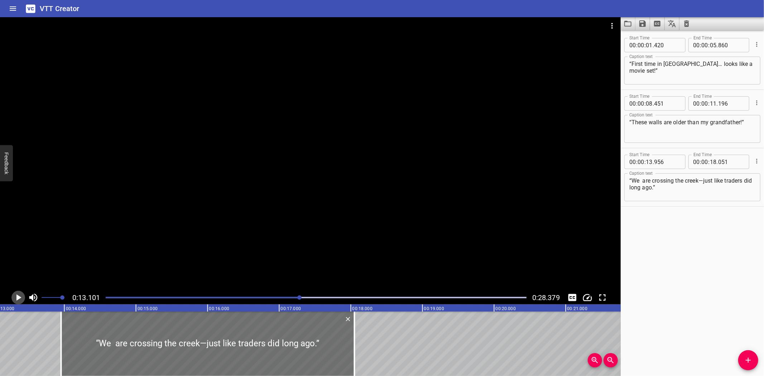
click at [16, 296] on icon "Play/Pause" at bounding box center [18, 297] width 11 height 11
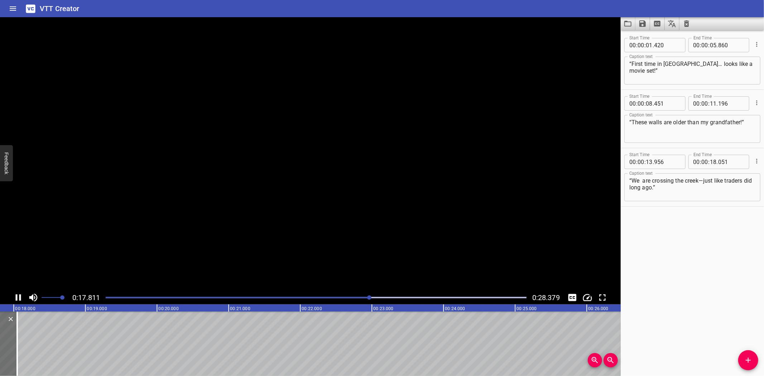
click at [16, 296] on icon "Play/Pause" at bounding box center [18, 297] width 5 height 6
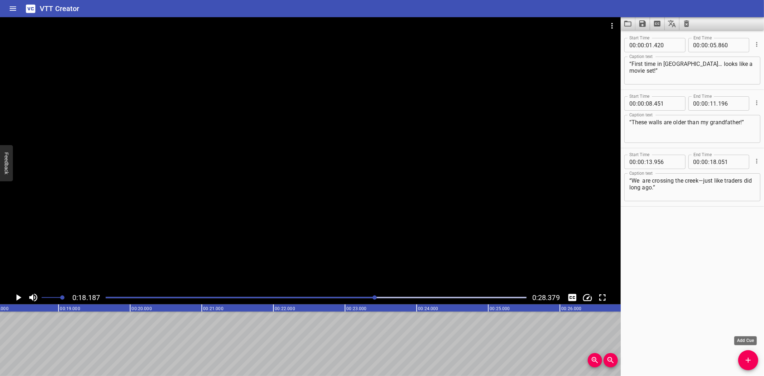
click at [750, 362] on icon "Add Cue" at bounding box center [748, 360] width 9 height 9
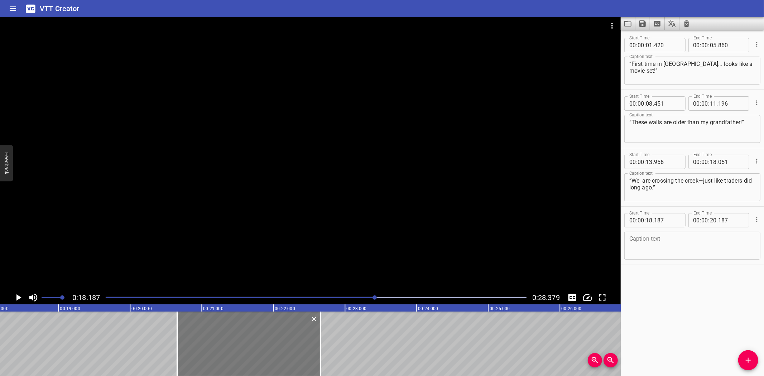
drag, startPoint x: 232, startPoint y: 336, endPoint x: 258, endPoint y: 334, distance: 26.2
click at [258, 334] on div at bounding box center [248, 344] width 143 height 64
type input "20"
type input "662"
type input "22"
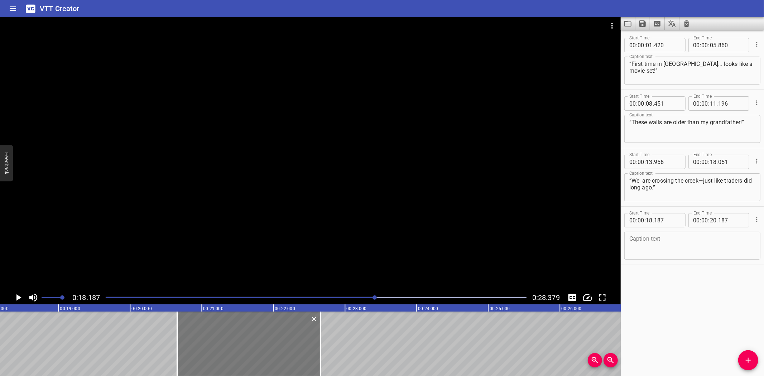
type input "662"
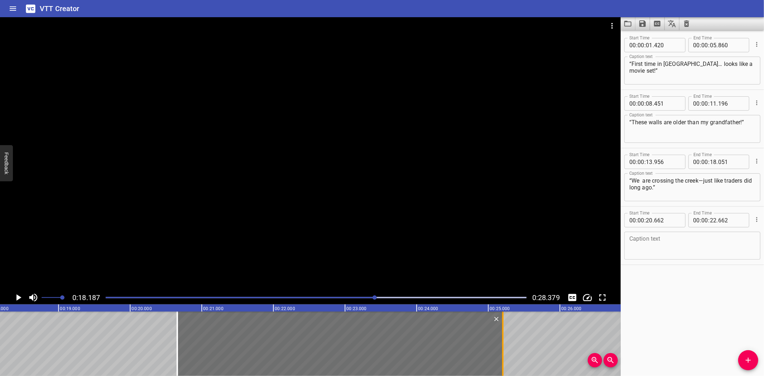
drag, startPoint x: 320, startPoint y: 346, endPoint x: 503, endPoint y: 341, distance: 182.8
click at [503, 341] on div at bounding box center [502, 344] width 1 height 64
type input "25"
type input "212"
click at [653, 241] on textarea at bounding box center [692, 246] width 126 height 20
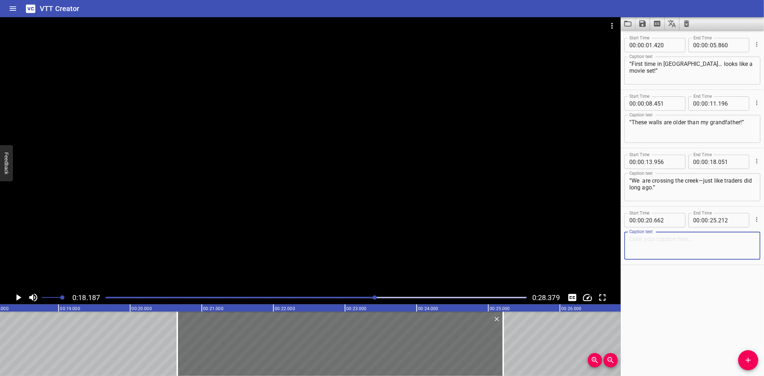
paste textarea "“History isn’t just in books. It’s right here in [GEOGRAPHIC_DATA].”"
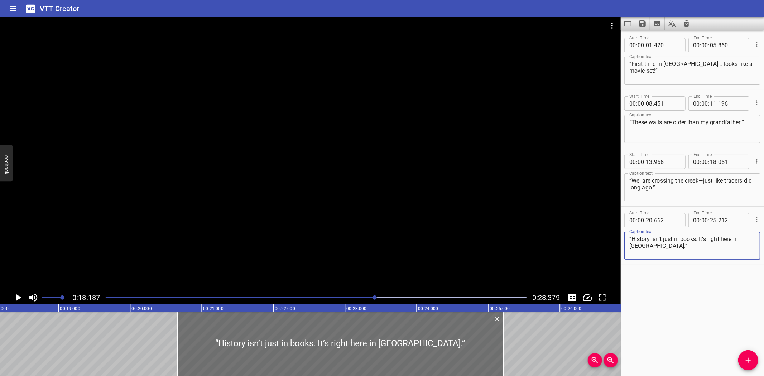
type textarea "“History isn’t just in books. It’s right here in [GEOGRAPHIC_DATA].”"
click at [16, 294] on icon "Play/Pause" at bounding box center [18, 297] width 11 height 11
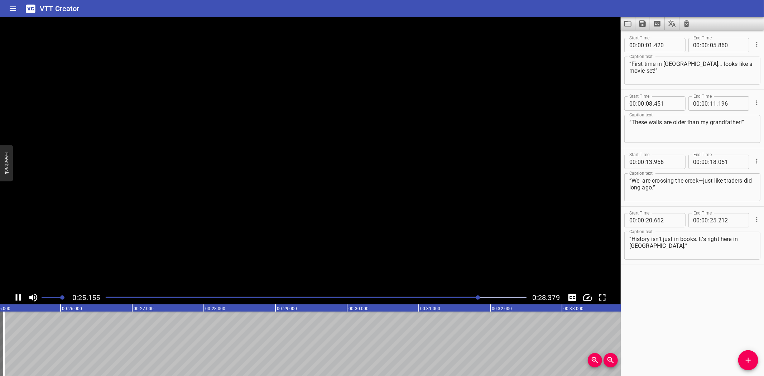
click at [16, 294] on icon "Play/Pause" at bounding box center [18, 297] width 11 height 11
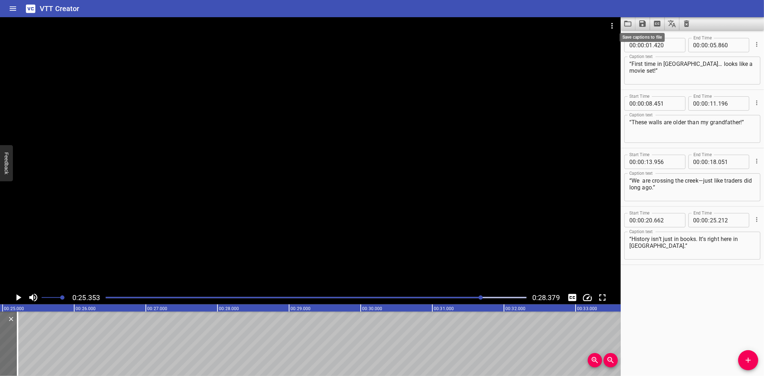
click at [643, 23] on icon "Save captions to file" at bounding box center [642, 23] width 6 height 6
click at [662, 38] on li "Save to VTT file" at bounding box center [661, 39] width 53 height 13
